Goal: Task Accomplishment & Management: Manage account settings

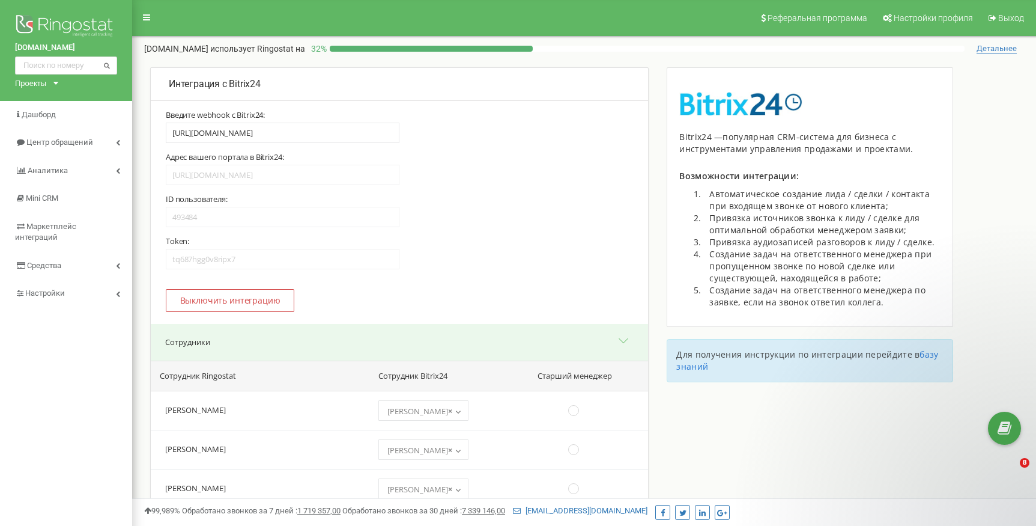
select select "609976"
click at [30, 83] on div "Проекты" at bounding box center [30, 83] width 31 height 11
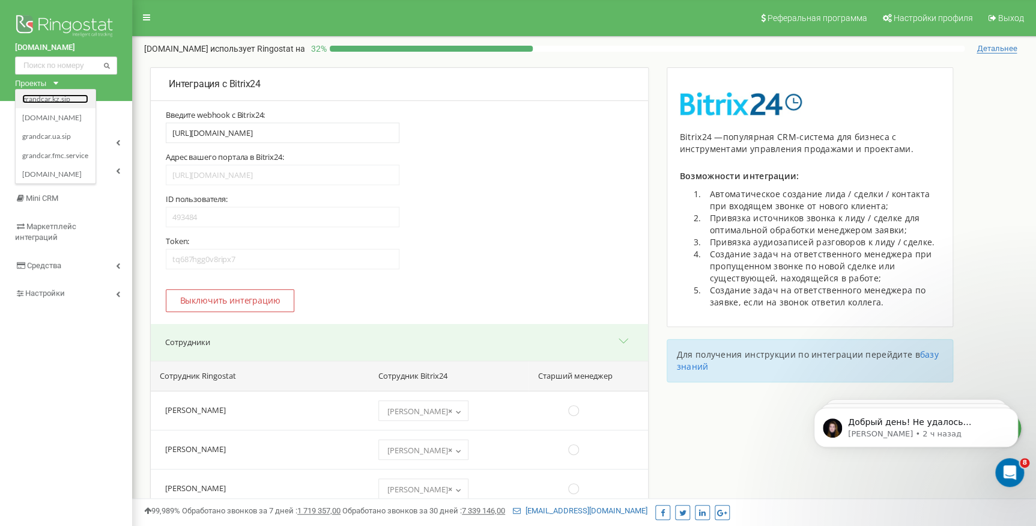
click at [66, 102] on link "grandcar.kz.sip" at bounding box center [55, 99] width 66 height 10
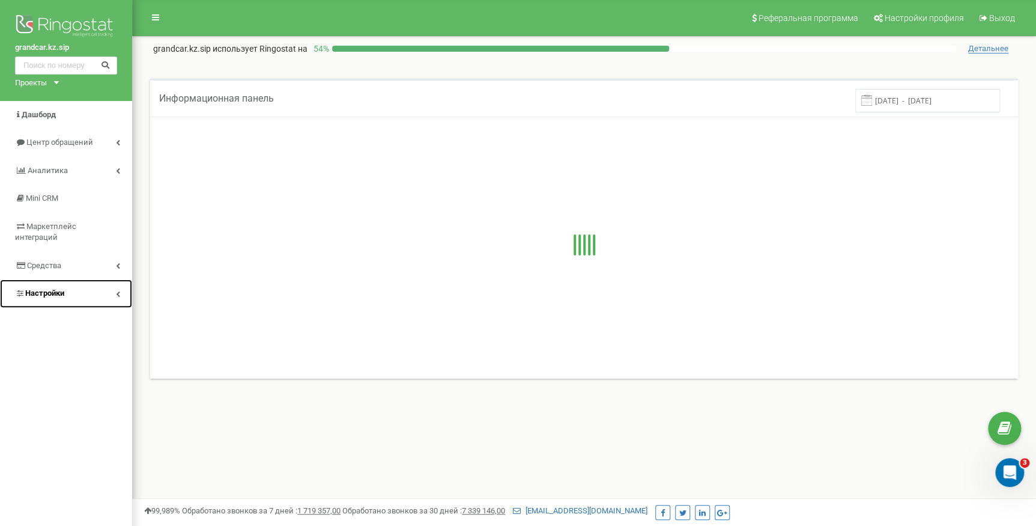
click at [49, 288] on span "Настройки" at bounding box center [44, 292] width 39 height 9
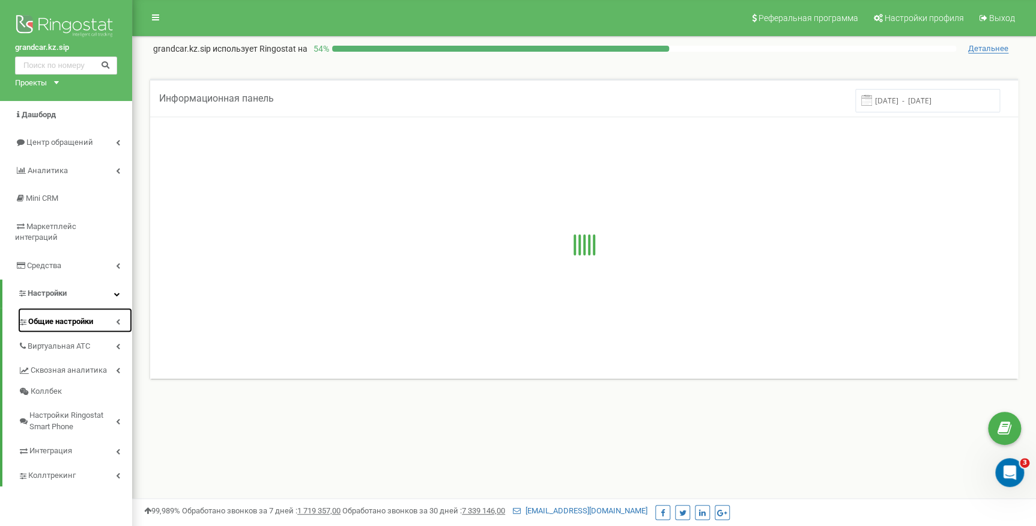
click at [81, 316] on span "Общие настройки" at bounding box center [60, 321] width 65 height 11
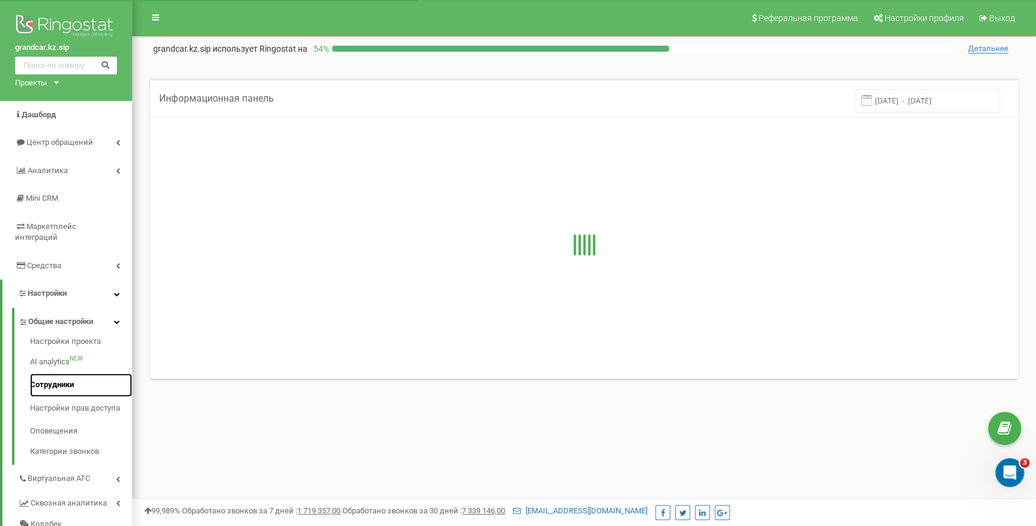
click at [62, 373] on link "Сотрудники" at bounding box center [81, 384] width 102 height 23
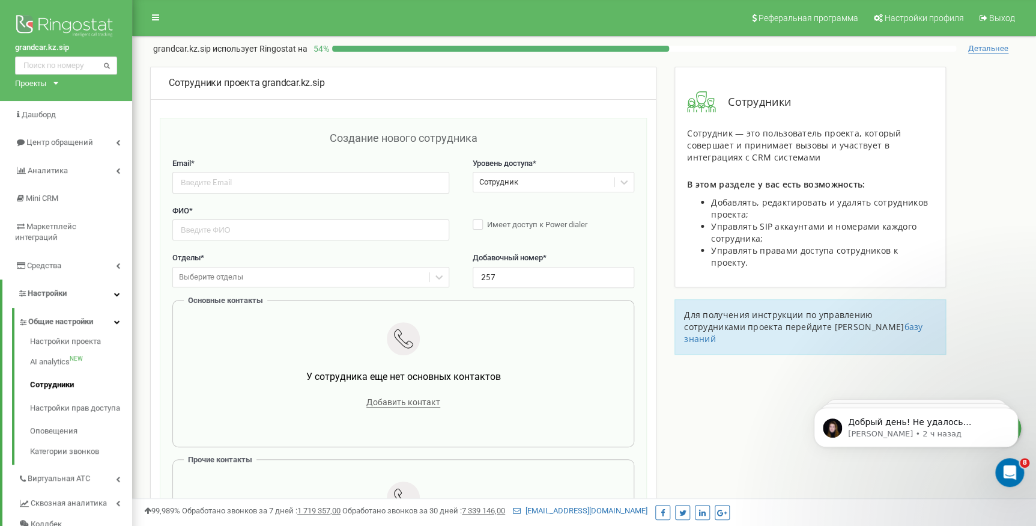
type input "257"
click at [234, 229] on input "text" at bounding box center [310, 229] width 277 height 21
paste input "Лаптев"
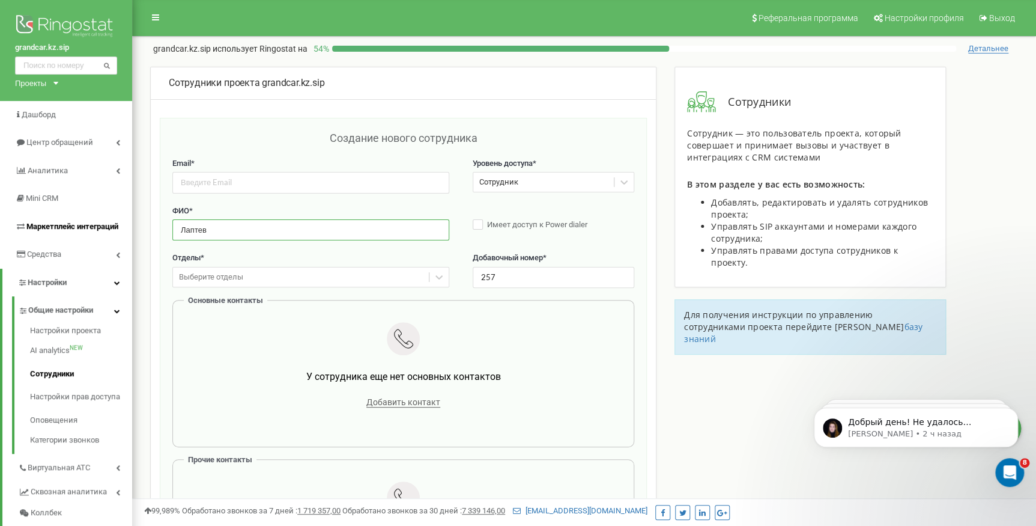
drag, startPoint x: 276, startPoint y: 234, endPoint x: 102, endPoint y: 225, distance: 174.5
click at [102, 225] on div "grandcar.kz.sip Проекты grandcar.kz.sip grandcar.fmc.com grandcar.ua.sip grandc…" at bounding box center [518, 508] width 1036 height 1017
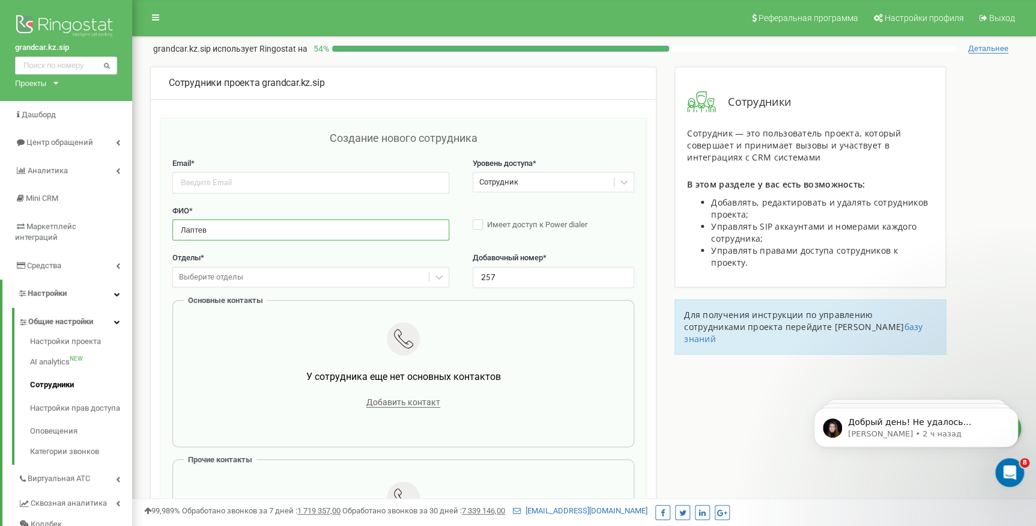
paste input "Дмитрий"
click at [183, 227] on input "Лаптев Дмитрий" at bounding box center [310, 229] width 277 height 21
type input "Лаптев Дмитрий"
click at [261, 187] on input "email" at bounding box center [310, 182] width 277 height 21
paste input "dimalaptev2033@gmail.com"
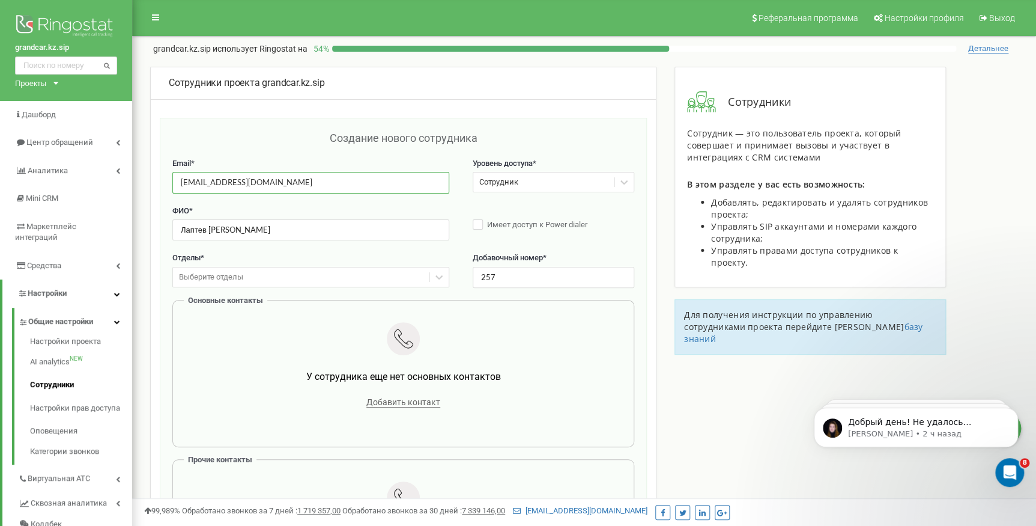
type input "dimalaptev2033@gmail.com"
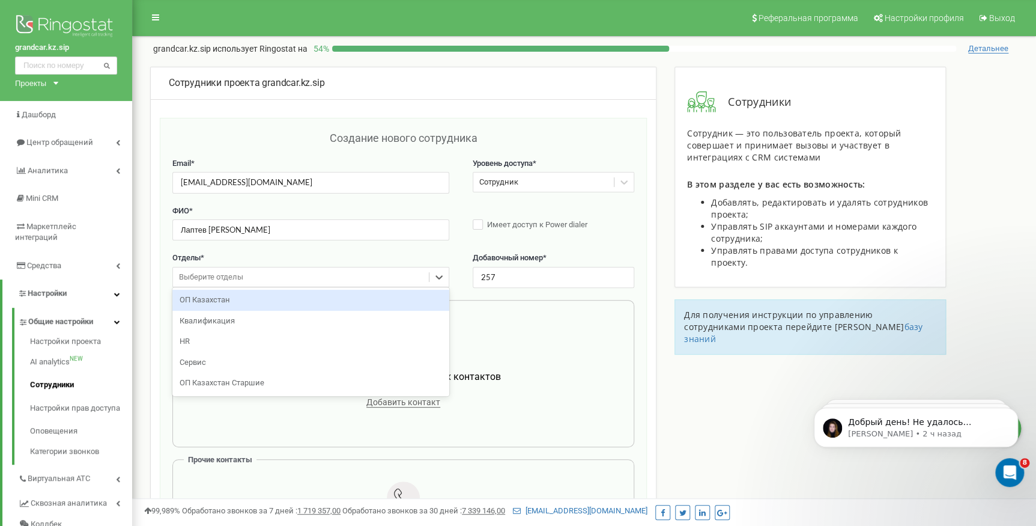
click at [222, 270] on div "Выберите отделы" at bounding box center [301, 277] width 256 height 19
click at [212, 305] on div "ОП Казахстан" at bounding box center [310, 300] width 277 height 21
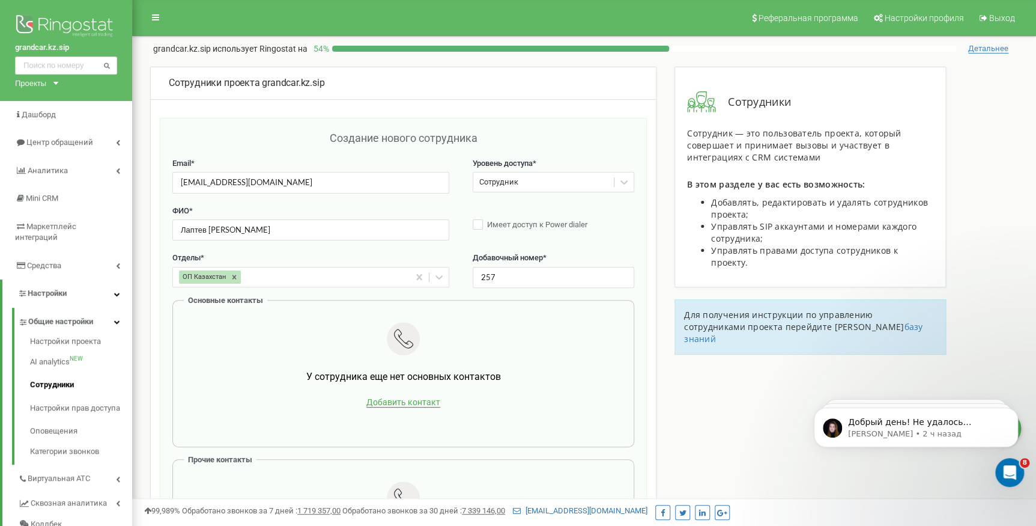
click at [418, 404] on span "Добавить контакт" at bounding box center [403, 402] width 74 height 10
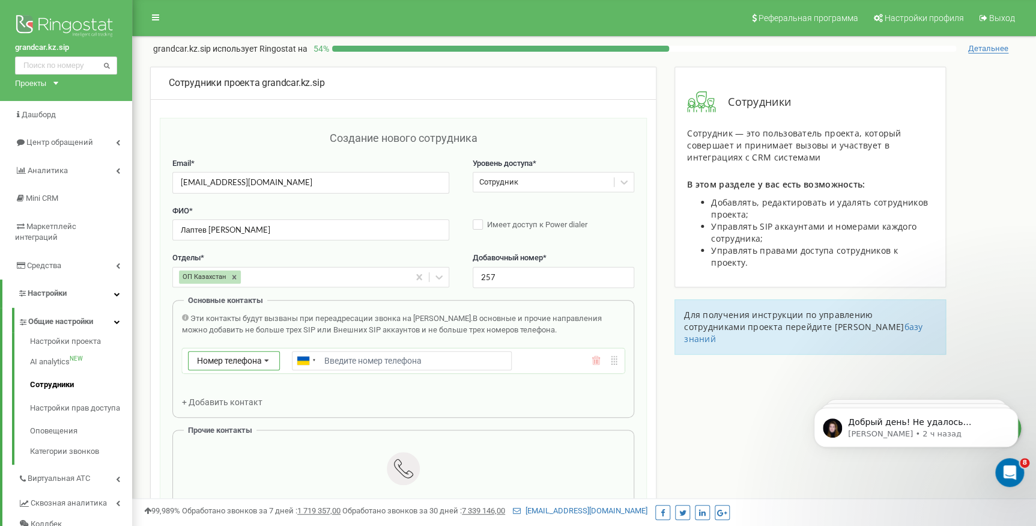
click at [230, 363] on span "Номер телефона" at bounding box center [229, 361] width 65 height 10
click at [234, 391] on div "SIP" at bounding box center [234, 394] width 91 height 17
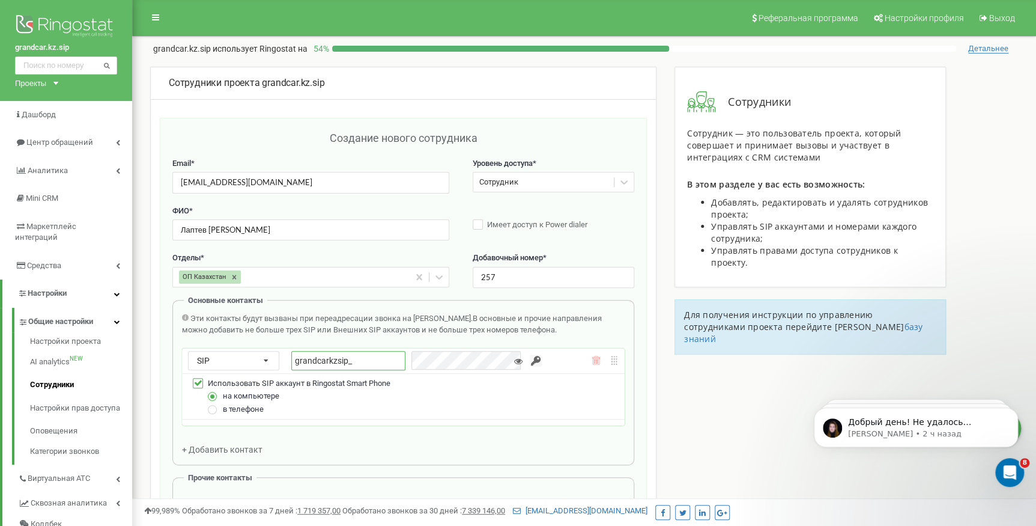
click at [377, 362] on input "grandcarkzsip_" at bounding box center [348, 360] width 114 height 19
type input "grandcarkzsip_laptev"
click at [530, 358] on input "button" at bounding box center [536, 360] width 12 height 12
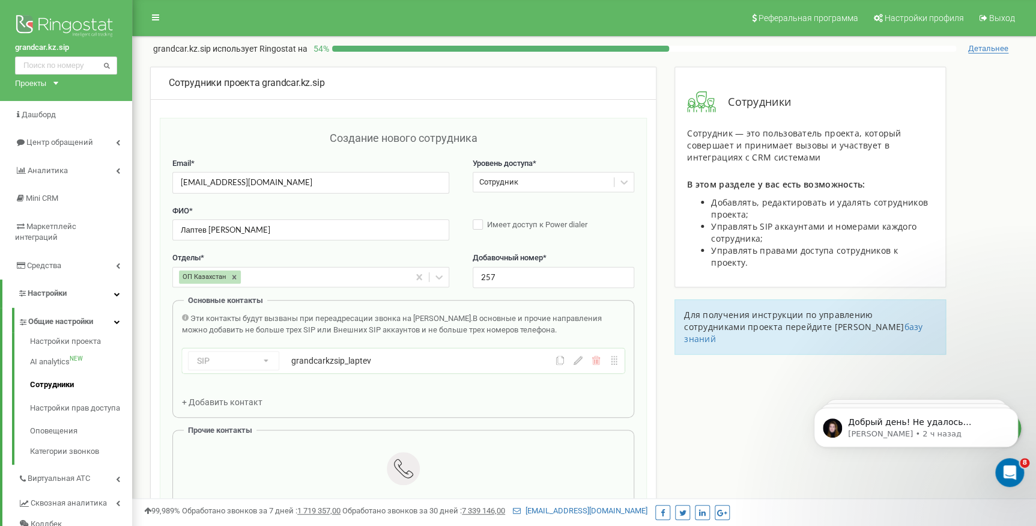
click at [252, 400] on span "+ Добавить контакт" at bounding box center [222, 402] width 81 height 10
click at [248, 400] on div "Номер телефона Номер телефона SIP Внешний SIP" at bounding box center [234, 391] width 92 height 19
click at [224, 421] on div "SIP" at bounding box center [234, 426] width 91 height 17
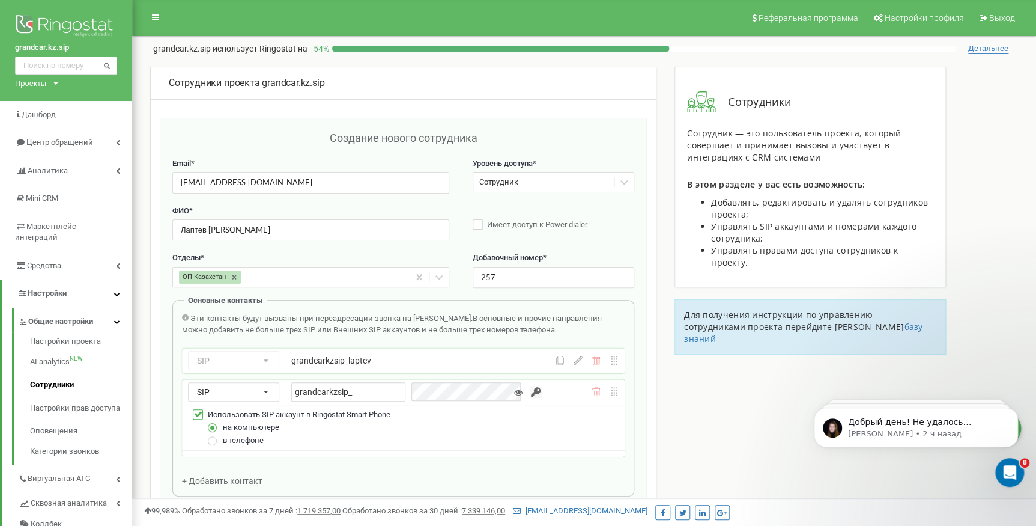
click at [232, 442] on span "в телефоне" at bounding box center [243, 440] width 41 height 9
click at [212, 436] on label at bounding box center [213, 436] width 10 height 0
click at [0, 0] on input "в телефоне" at bounding box center [0, 0] width 0 height 0
click at [370, 391] on input "grandcarkzsip_" at bounding box center [348, 391] width 114 height 19
type input "grandcarkzsip_laptevmob"
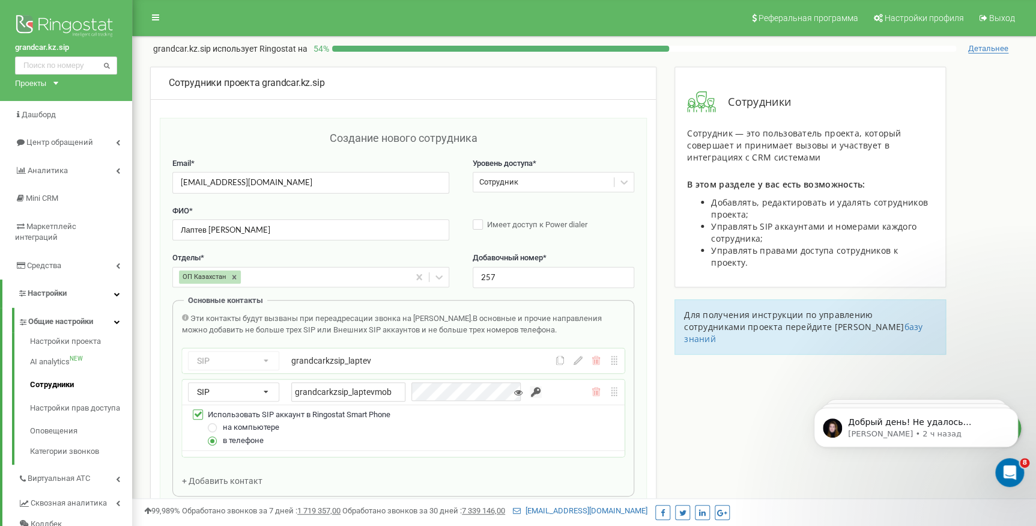
click at [530, 389] on input "button" at bounding box center [536, 392] width 12 height 12
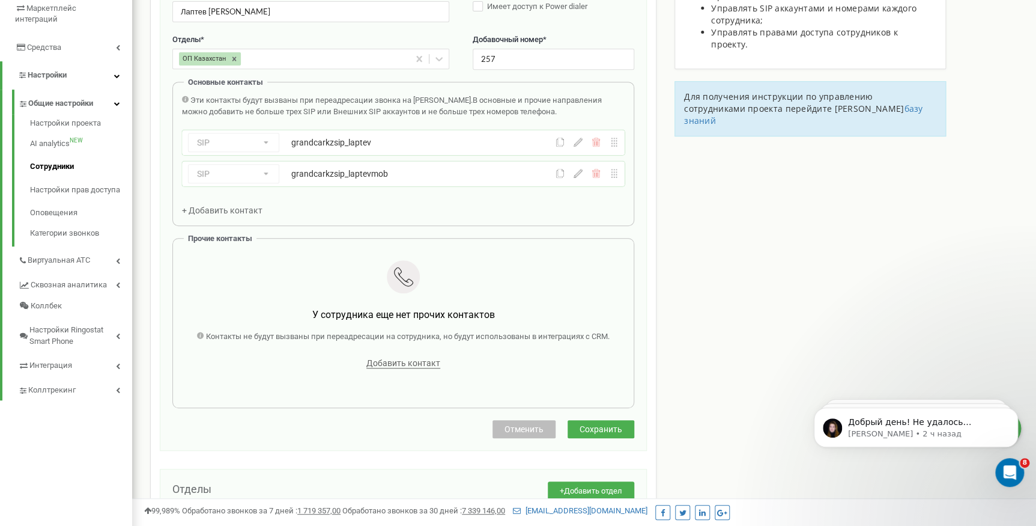
click at [614, 425] on span "Сохранить" at bounding box center [601, 429] width 43 height 10
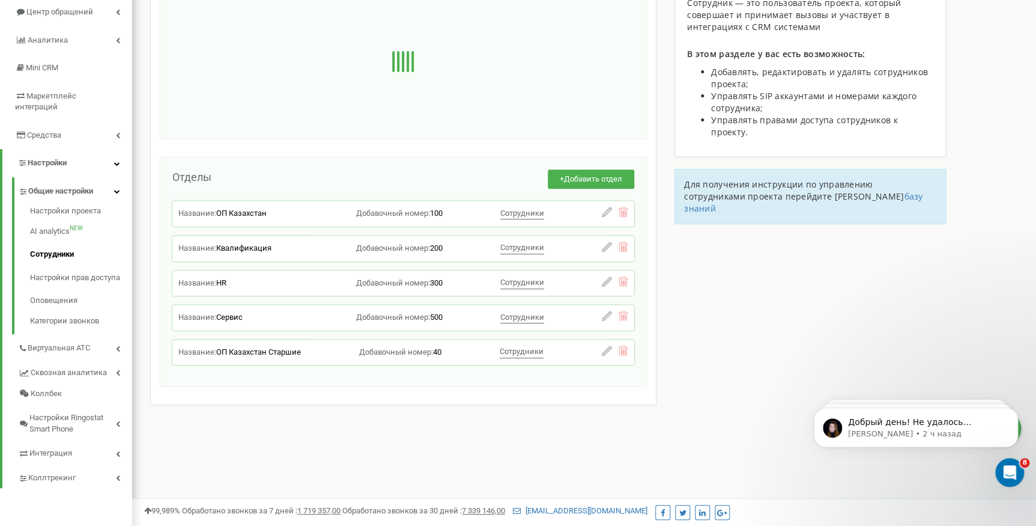
scroll to position [86, 0]
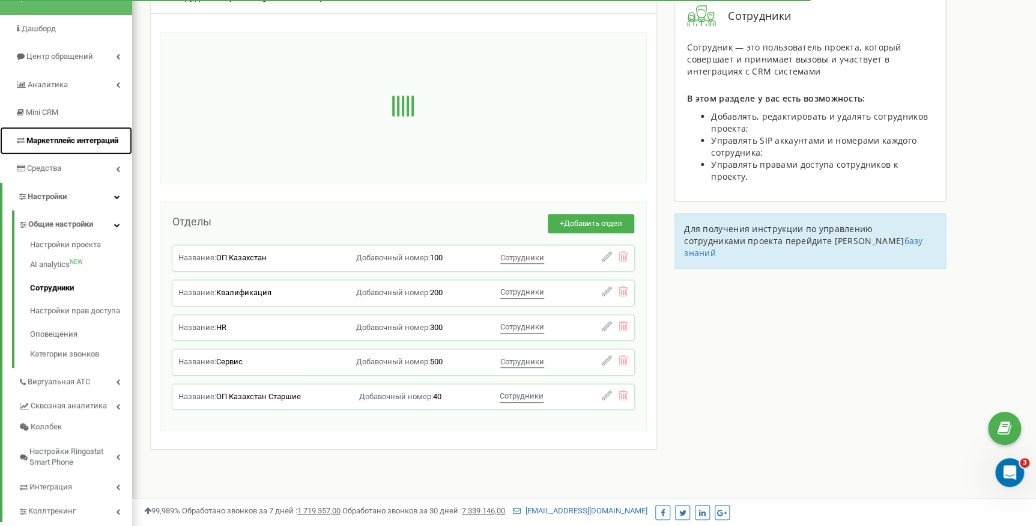
click at [81, 141] on span "Маркетплейс интеграций" at bounding box center [72, 140] width 92 height 9
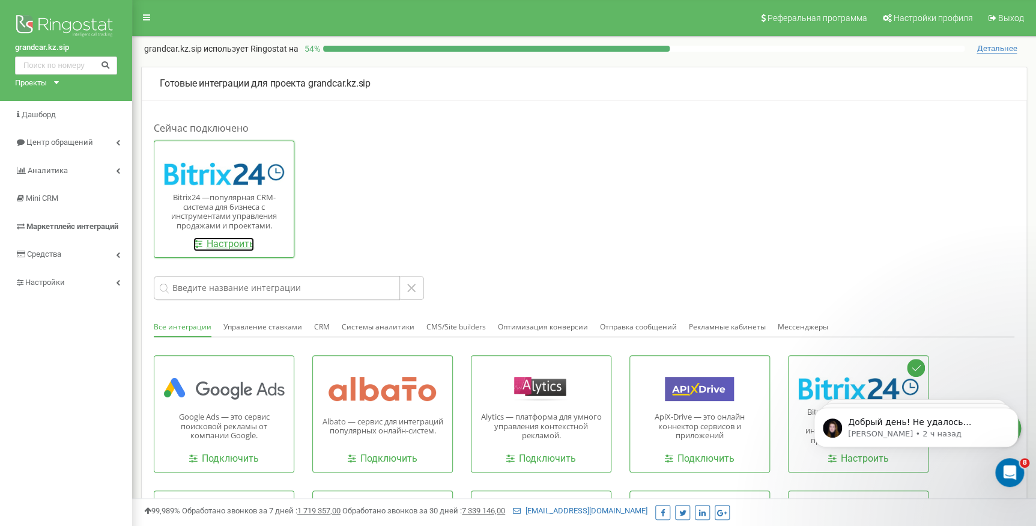
click at [221, 244] on link "Настроить" at bounding box center [223, 244] width 61 height 14
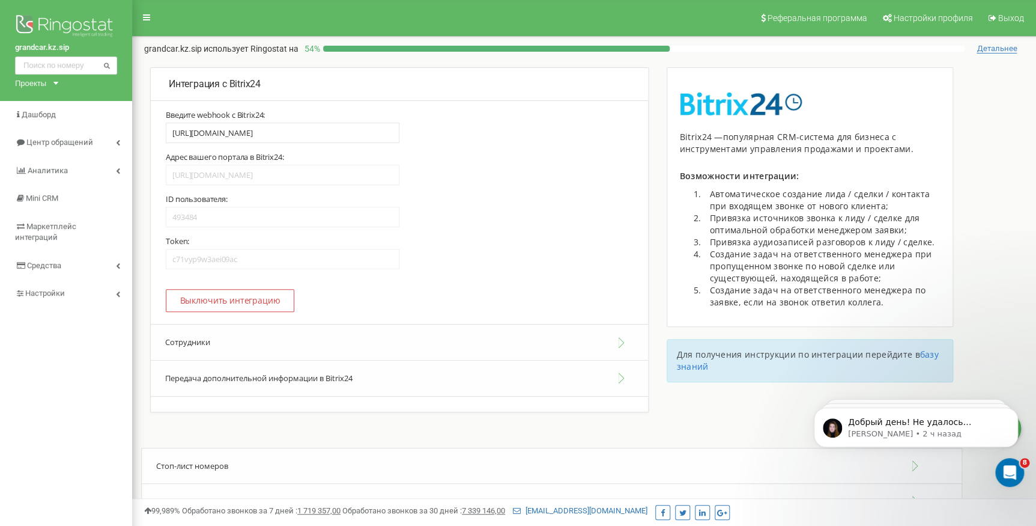
click at [268, 339] on button "Сотрудники" at bounding box center [399, 342] width 497 height 37
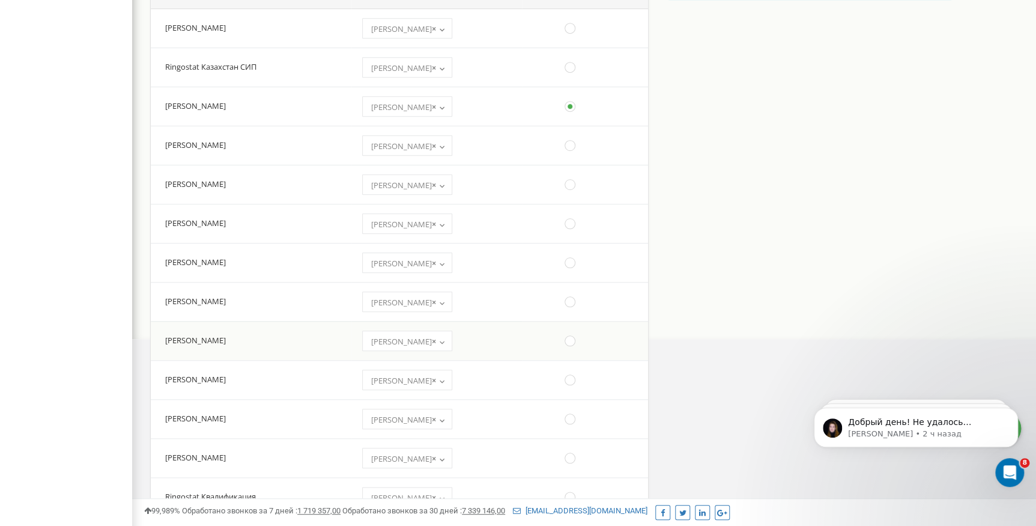
scroll to position [1474, 0]
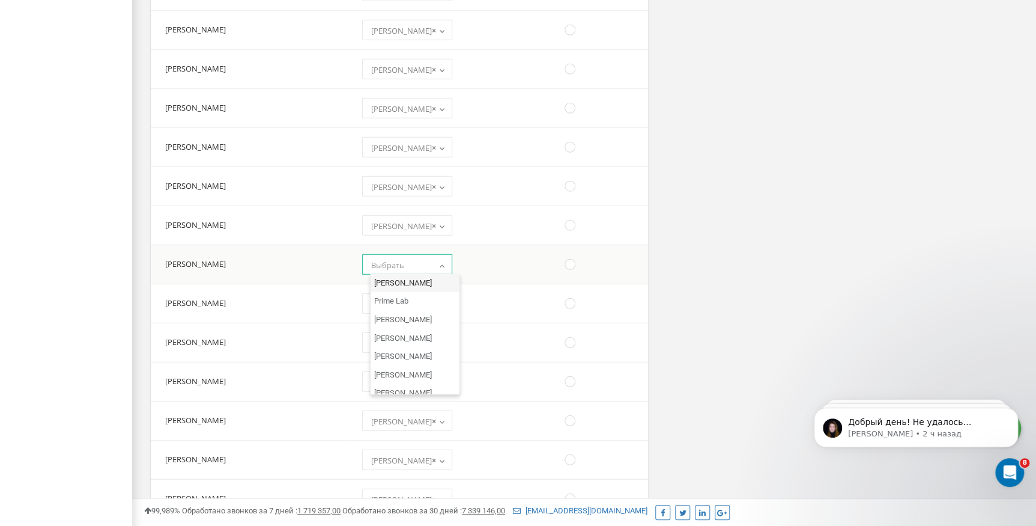
click at [393, 266] on span "Выбрать" at bounding box center [387, 265] width 33 height 11
select select "610622"
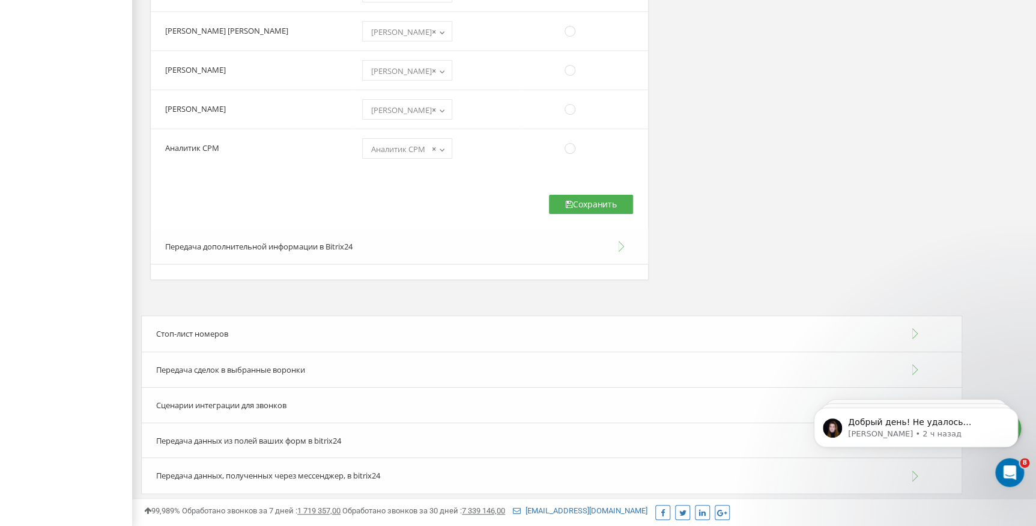
scroll to position [2179, 0]
click at [597, 206] on button "Сохранить" at bounding box center [591, 201] width 84 height 19
